Goal: Task Accomplishment & Management: Manage account settings

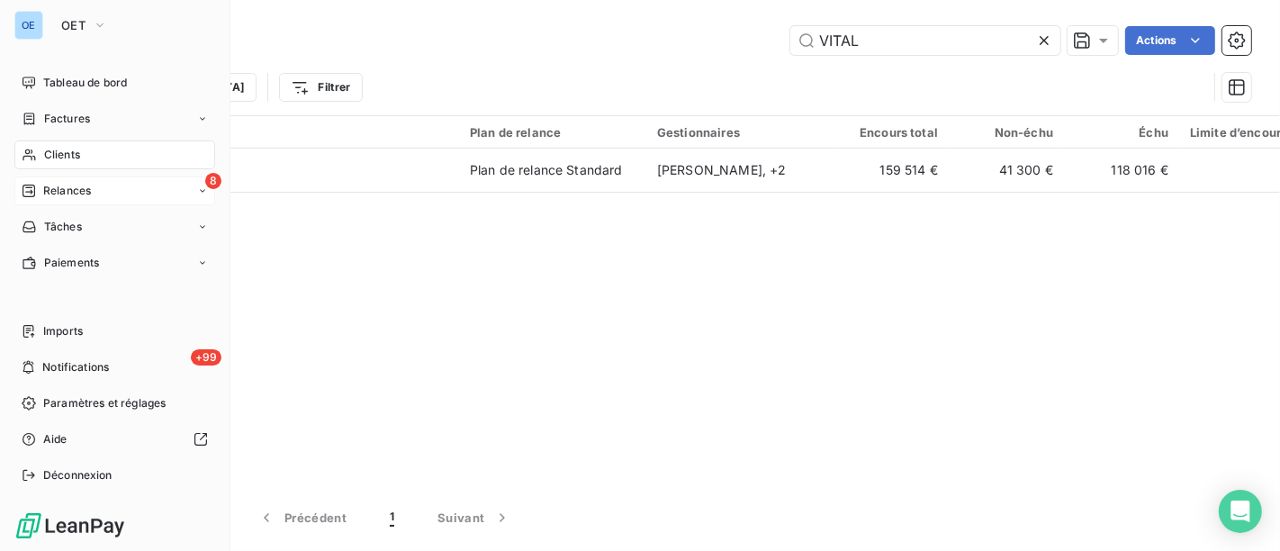
click at [100, 189] on div "8 Relances" at bounding box center [114, 190] width 201 height 29
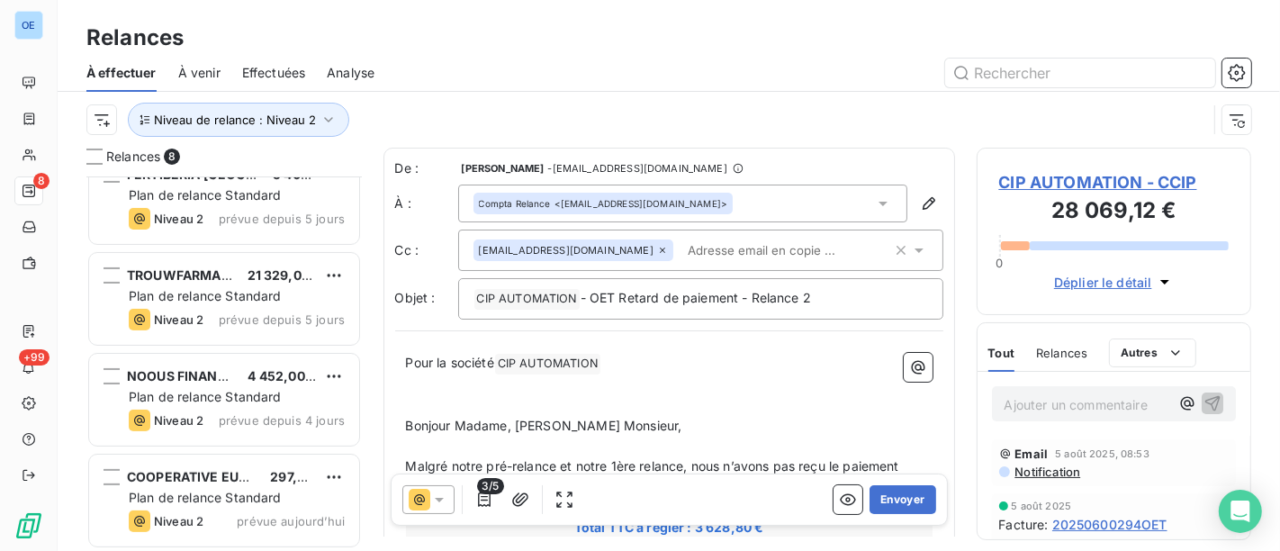
scroll to position [432, 0]
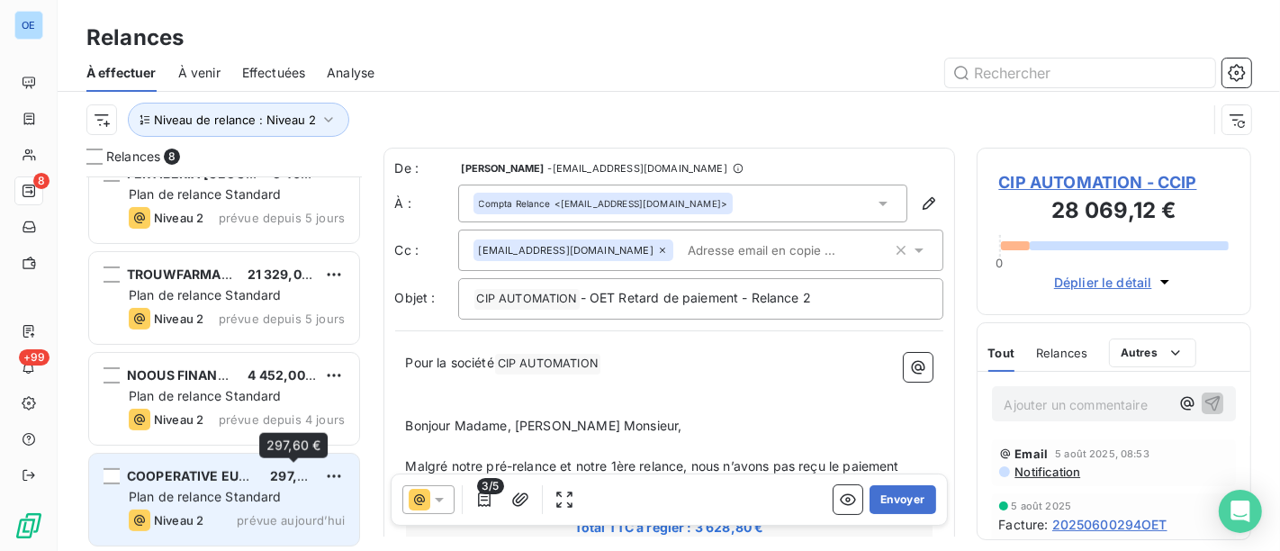
click at [280, 491] on span "Plan de relance Standard" at bounding box center [205, 496] width 153 height 15
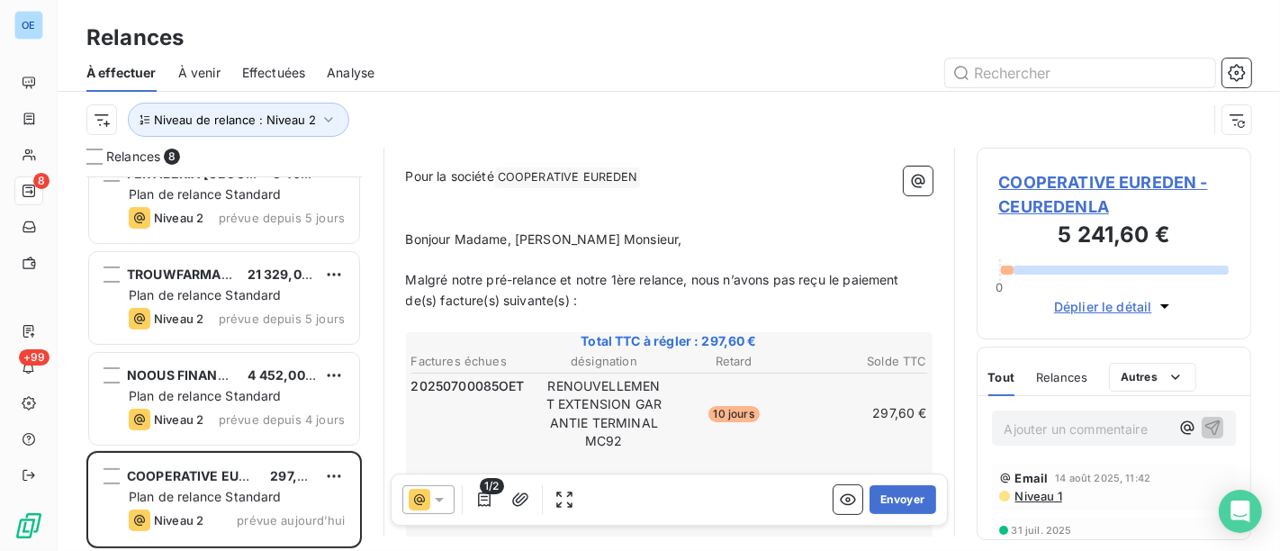
scroll to position [100, 0]
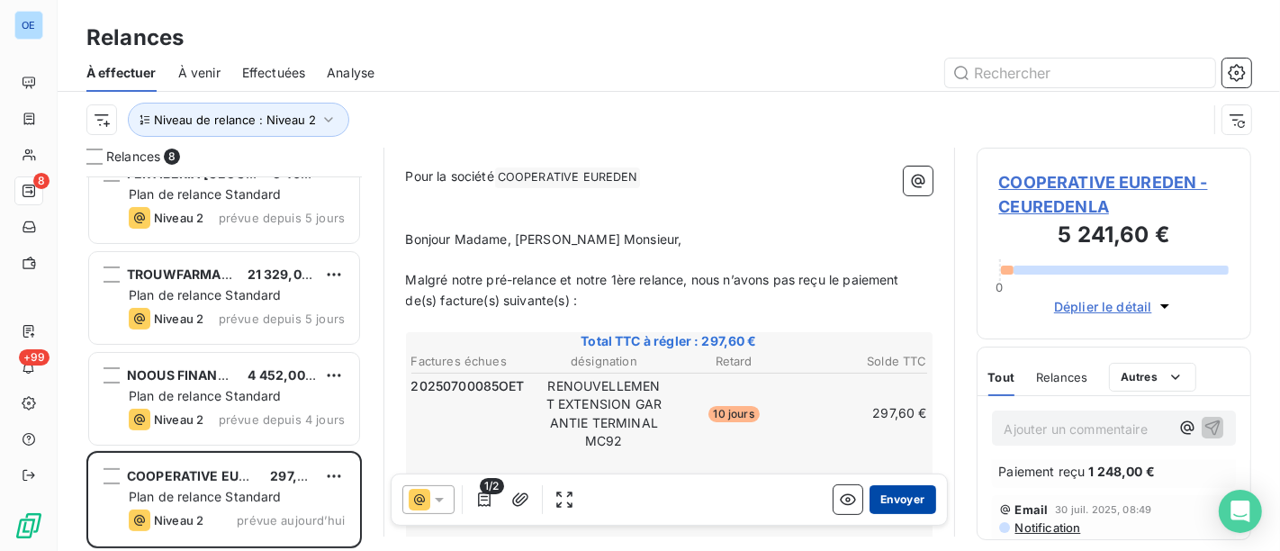
click at [894, 506] on button "Envoyer" at bounding box center [903, 499] width 66 height 29
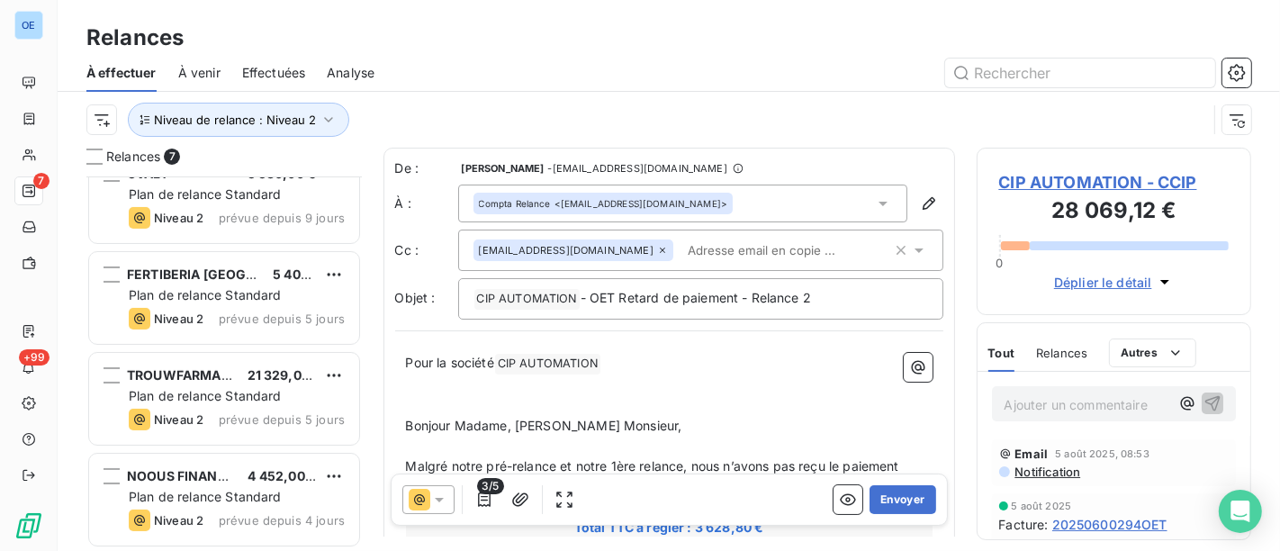
scroll to position [329, 0]
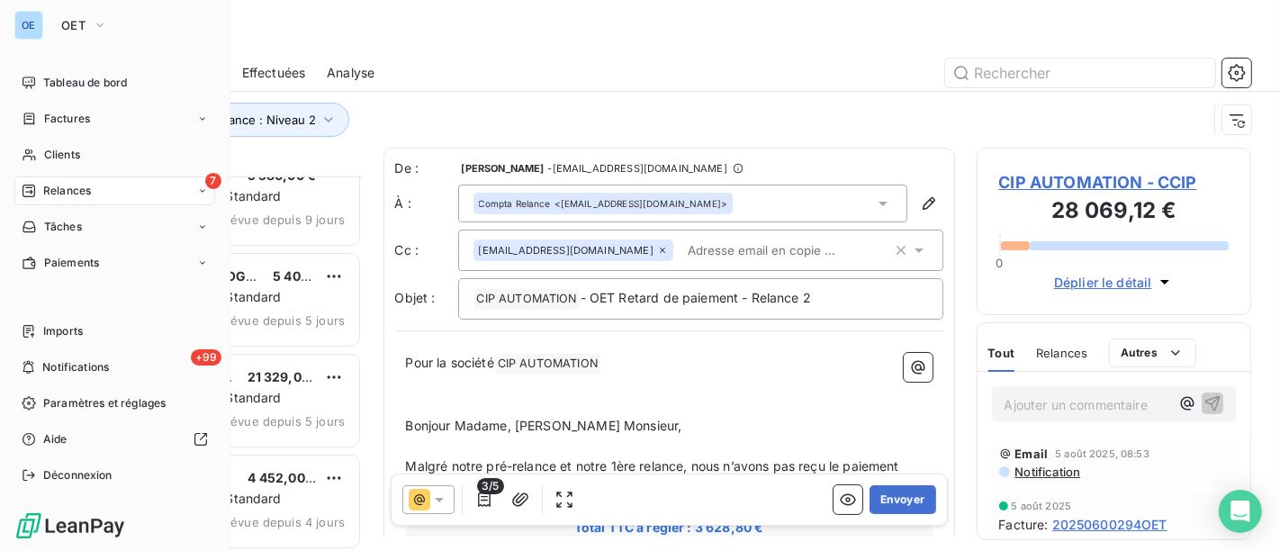
click at [110, 186] on div "7 Relances" at bounding box center [114, 190] width 201 height 29
click at [108, 119] on div "Factures" at bounding box center [114, 118] width 201 height 29
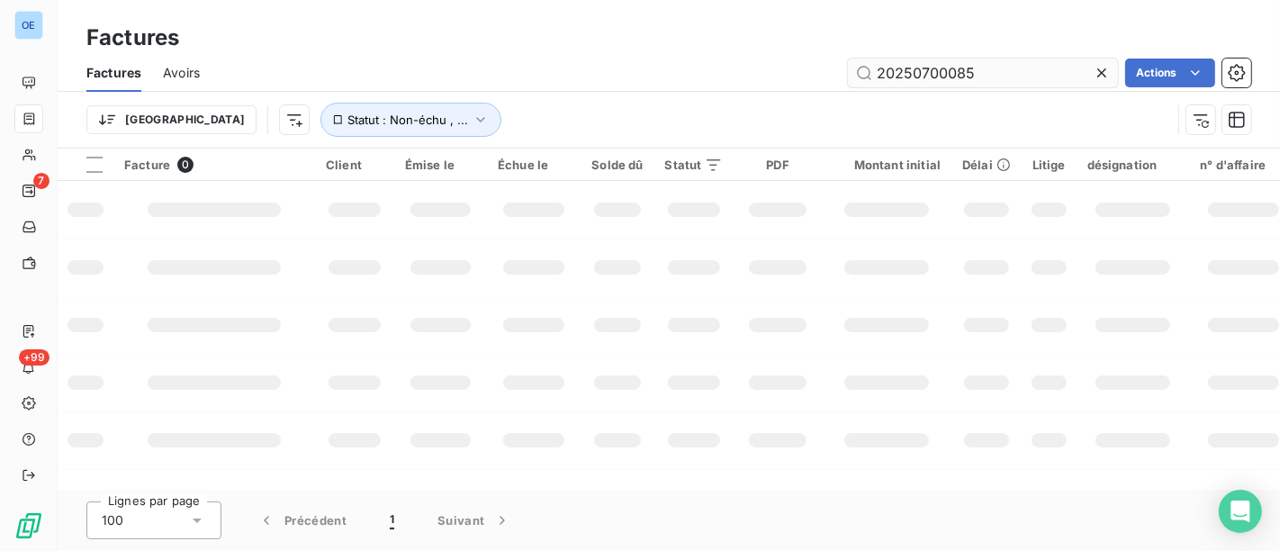
click at [1020, 75] on input "20250700085" at bounding box center [983, 73] width 270 height 29
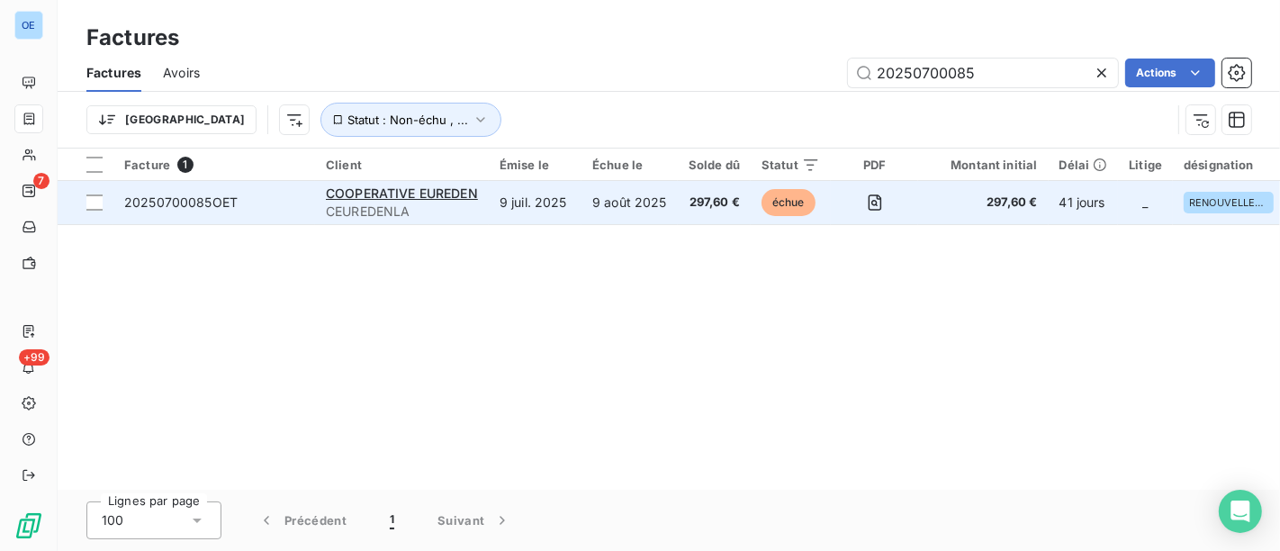
type input "20250700085"
click at [563, 213] on td "9 juil. 2025" at bounding box center [535, 202] width 93 height 43
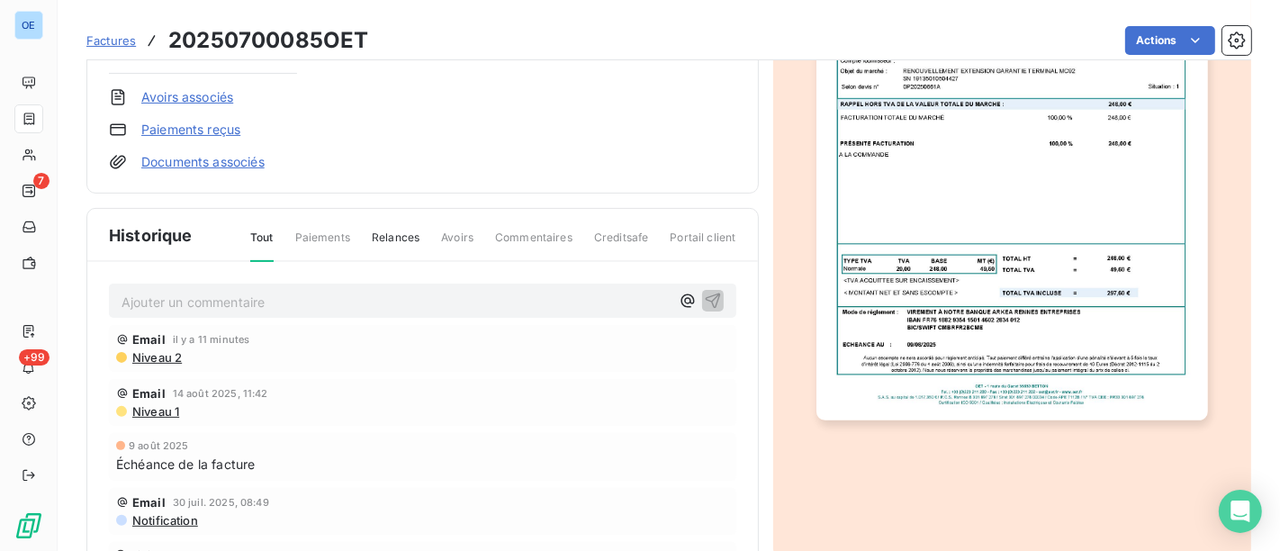
scroll to position [443, 0]
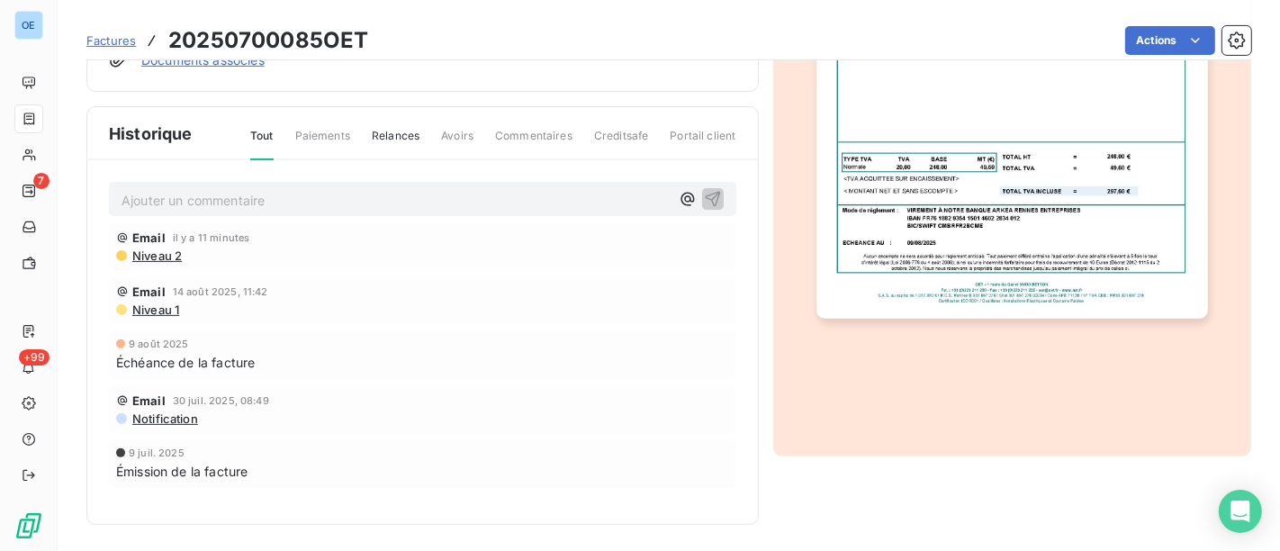
click at [284, 189] on p "Ajouter un commentaire ﻿" at bounding box center [396, 200] width 548 height 23
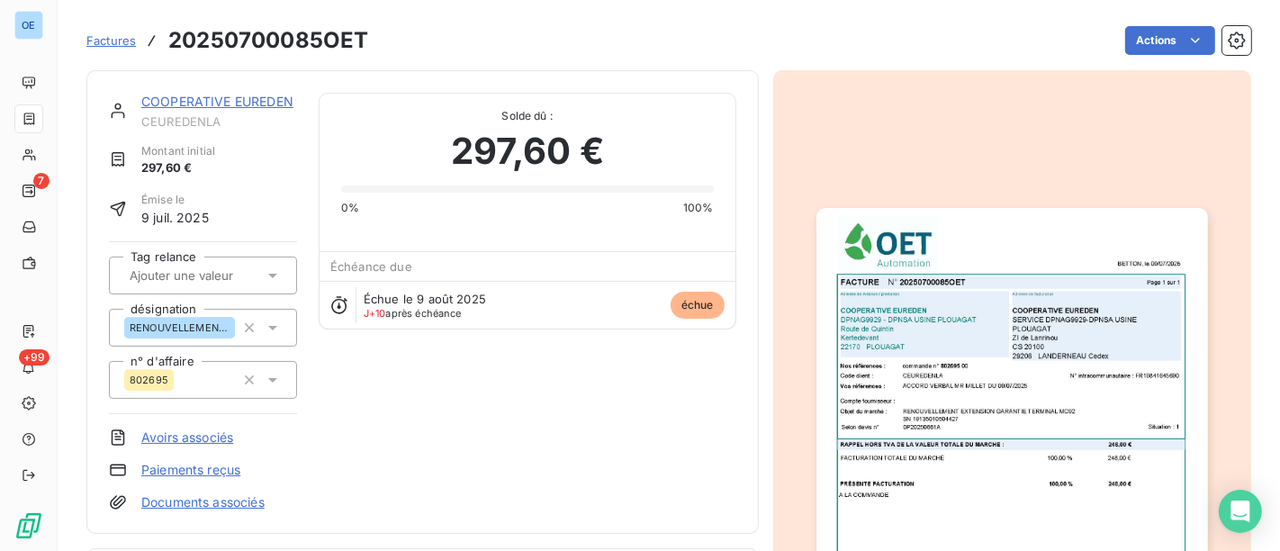
scroll to position [0, 0]
click at [280, 97] on link "COOPERATIVE EUREDEN" at bounding box center [217, 101] width 152 height 15
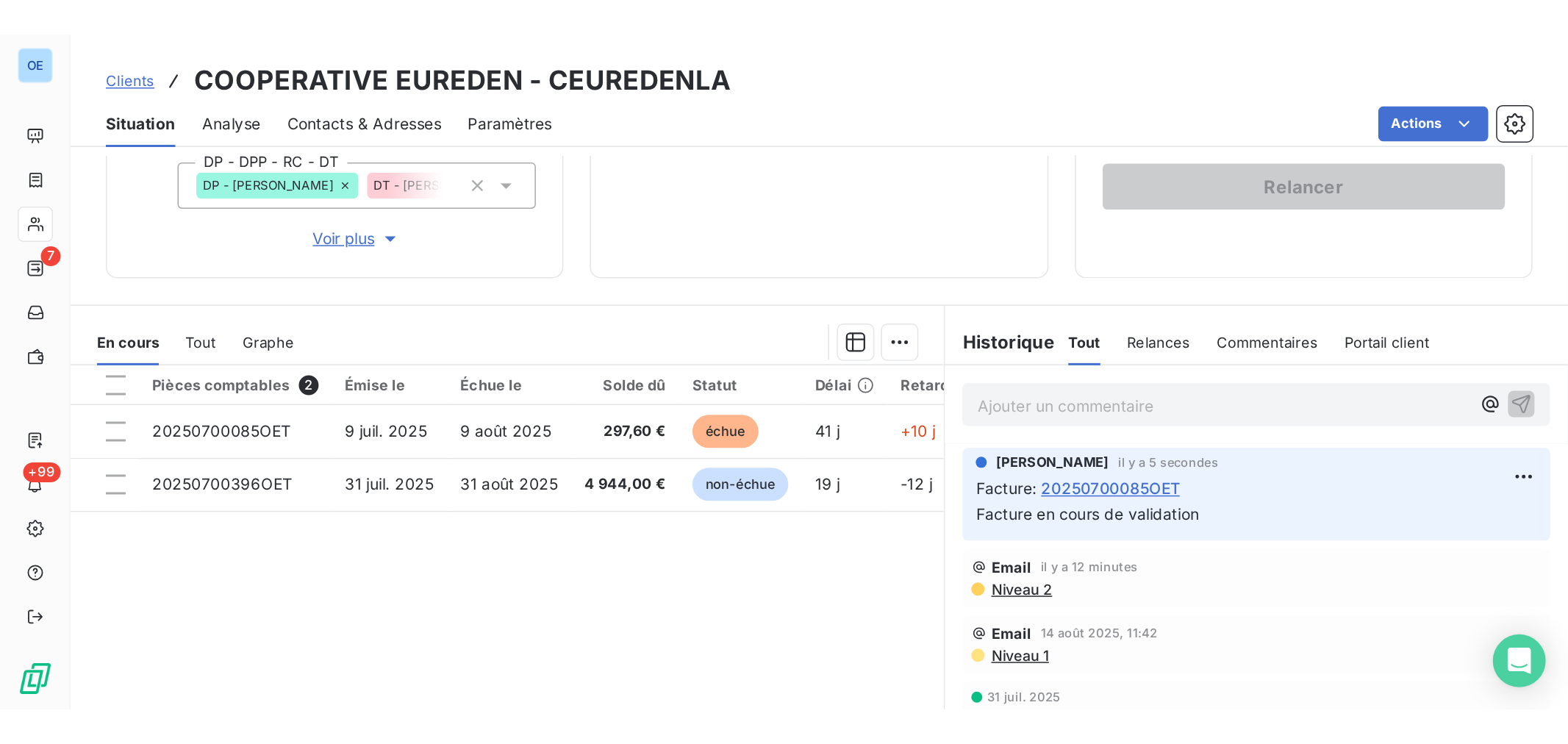
scroll to position [82, 0]
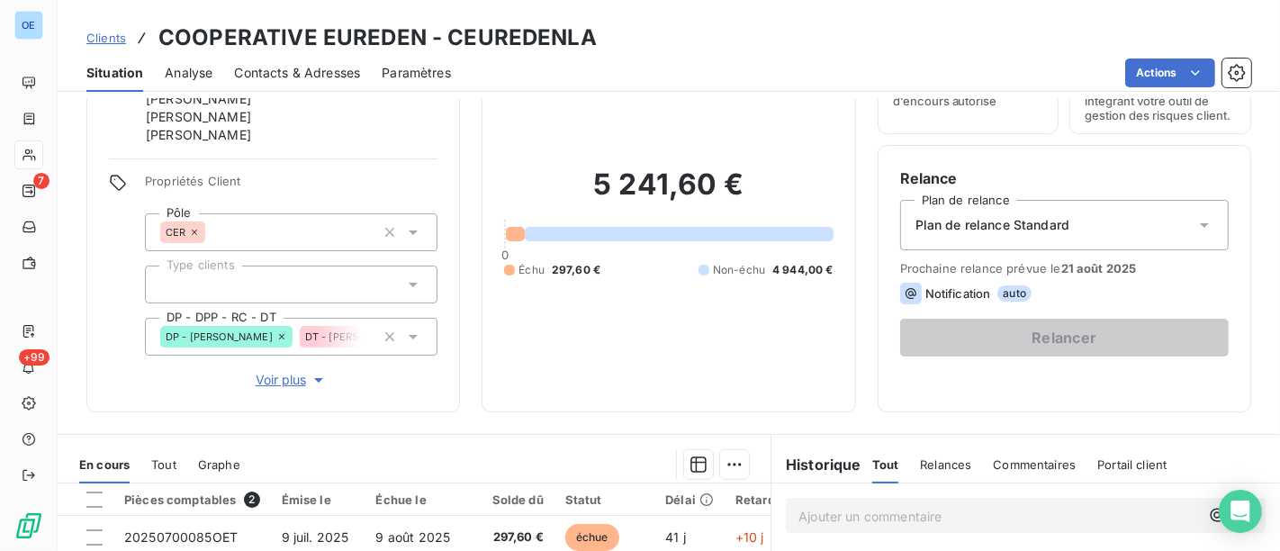
click at [325, 76] on span "Contacts & Adresses" at bounding box center [297, 73] width 126 height 18
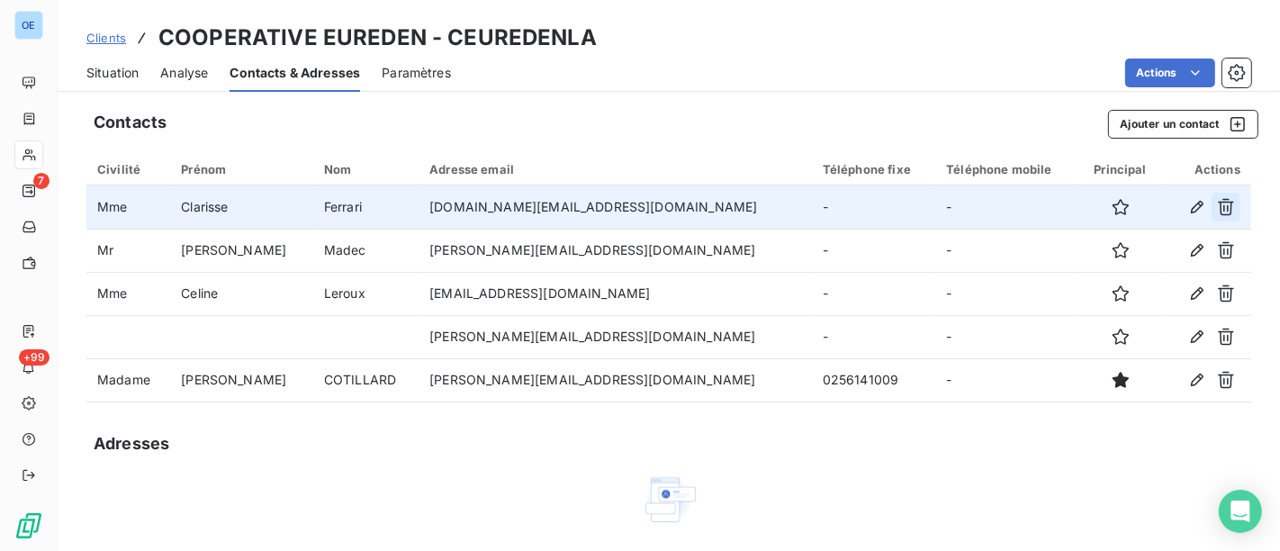
click at [1217, 198] on icon "button" at bounding box center [1226, 207] width 18 height 18
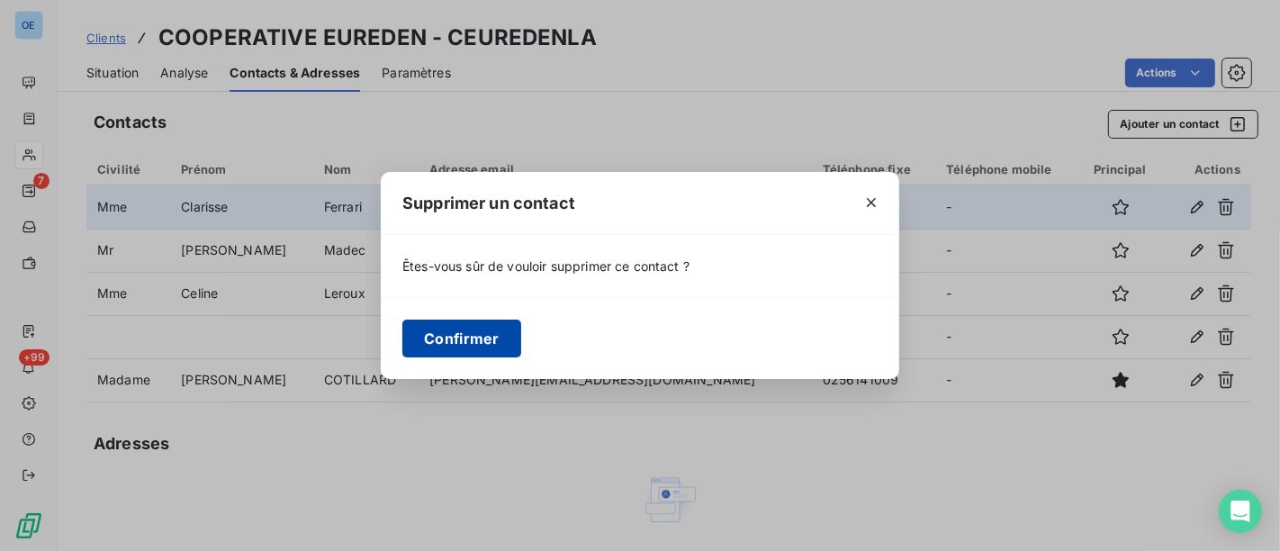
click at [516, 325] on button "Confirmer" at bounding box center [461, 339] width 119 height 38
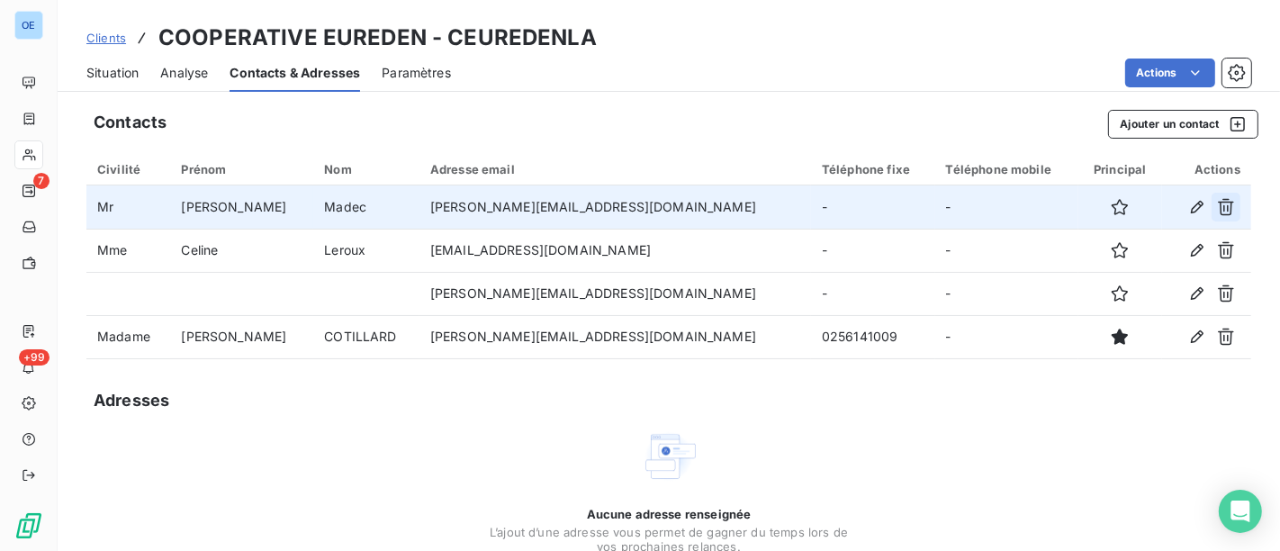
click at [1217, 209] on icon "button" at bounding box center [1226, 207] width 18 height 18
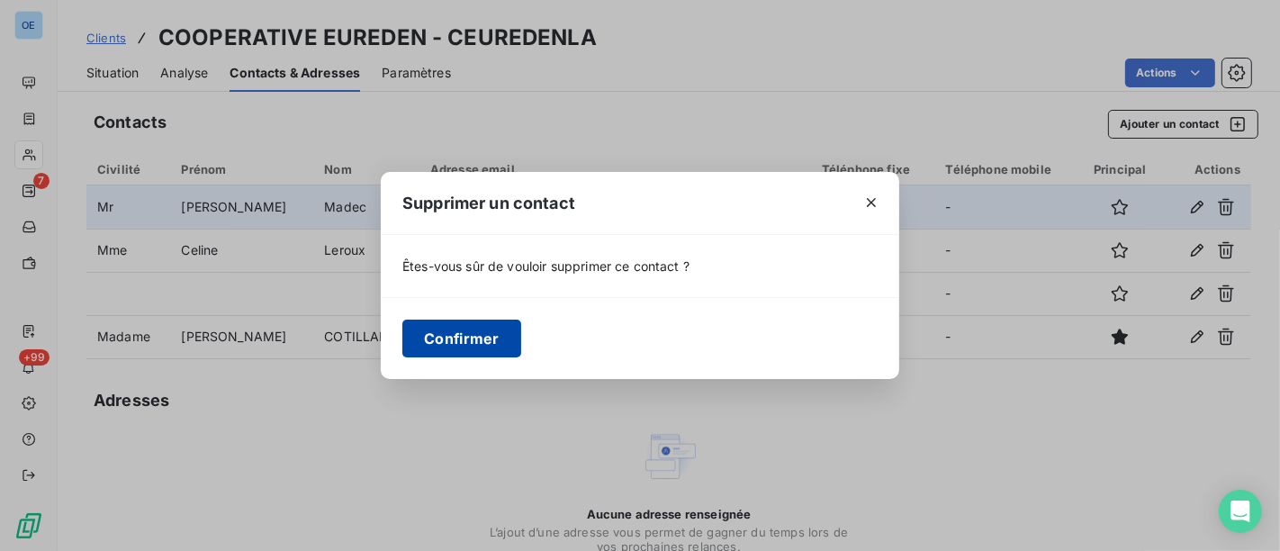
click at [481, 331] on button "Confirmer" at bounding box center [461, 339] width 119 height 38
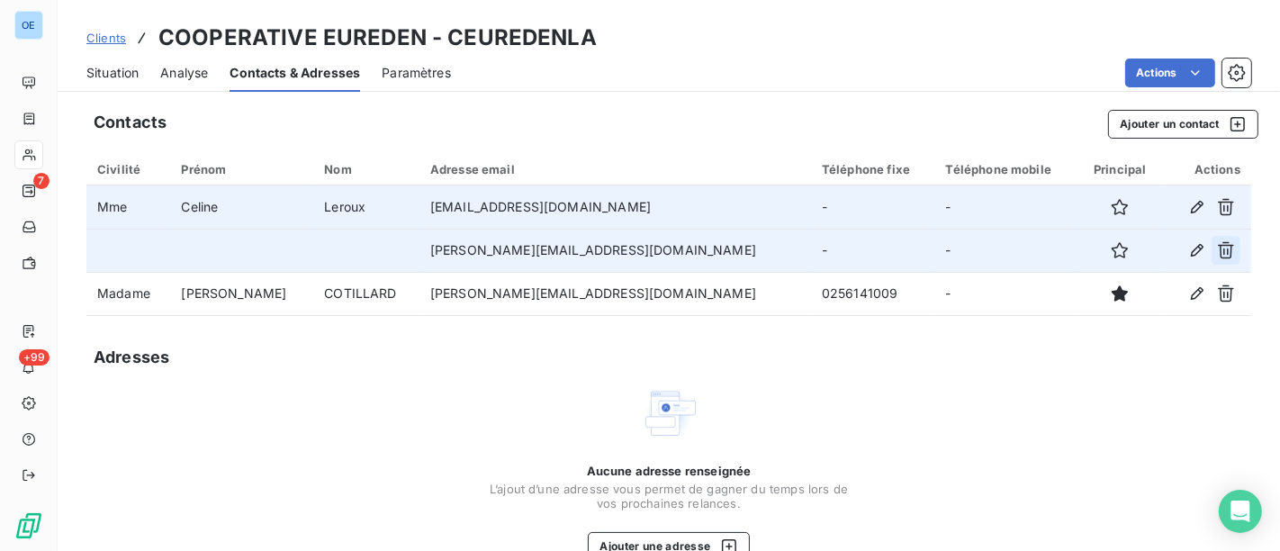
click at [1221, 254] on button "button" at bounding box center [1226, 250] width 29 height 29
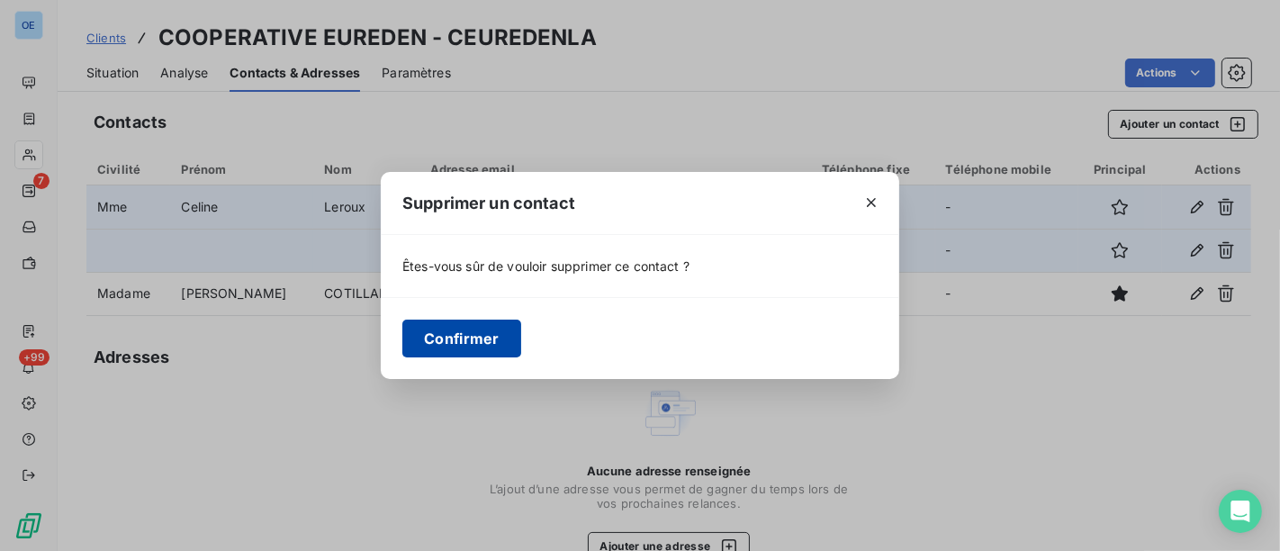
click at [478, 325] on button "Confirmer" at bounding box center [461, 339] width 119 height 38
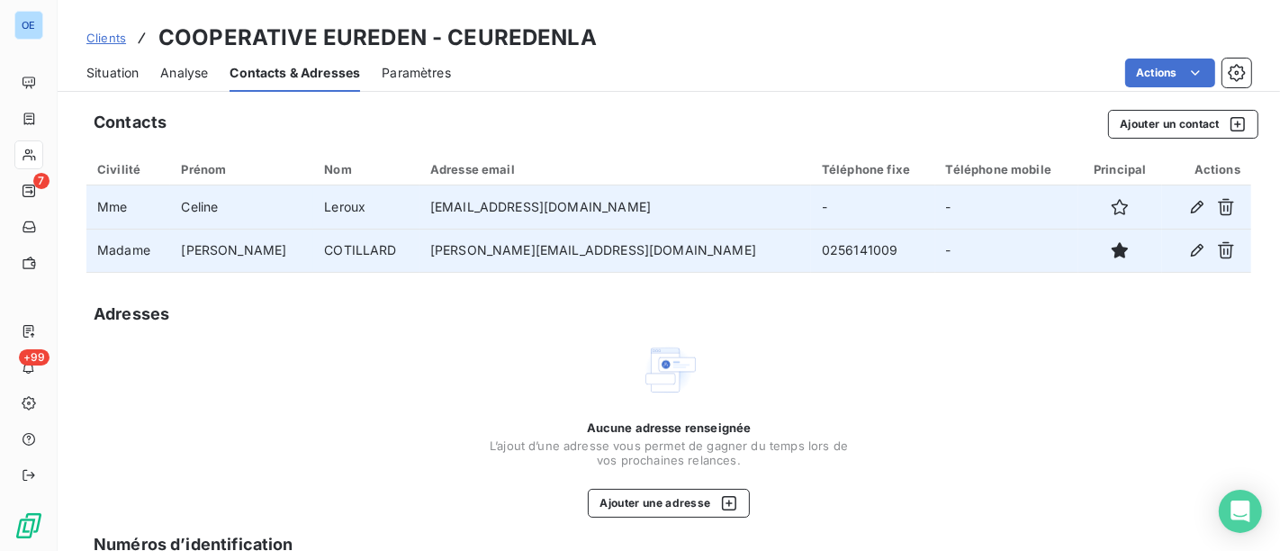
click at [110, 75] on span "Situation" at bounding box center [112, 73] width 52 height 18
